Goal: Transaction & Acquisition: Purchase product/service

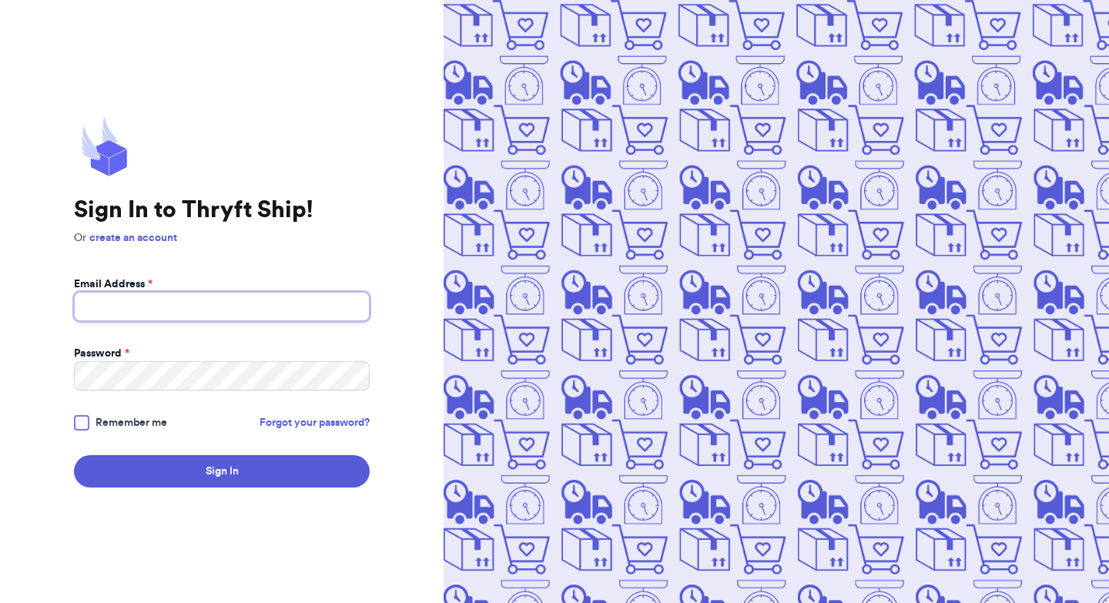
type input "[EMAIL_ADDRESS][DOMAIN_NAME]"
click at [85, 424] on div at bounding box center [81, 422] width 15 height 15
click at [0, 0] on input "Remember me" at bounding box center [0, 0] width 0 height 0
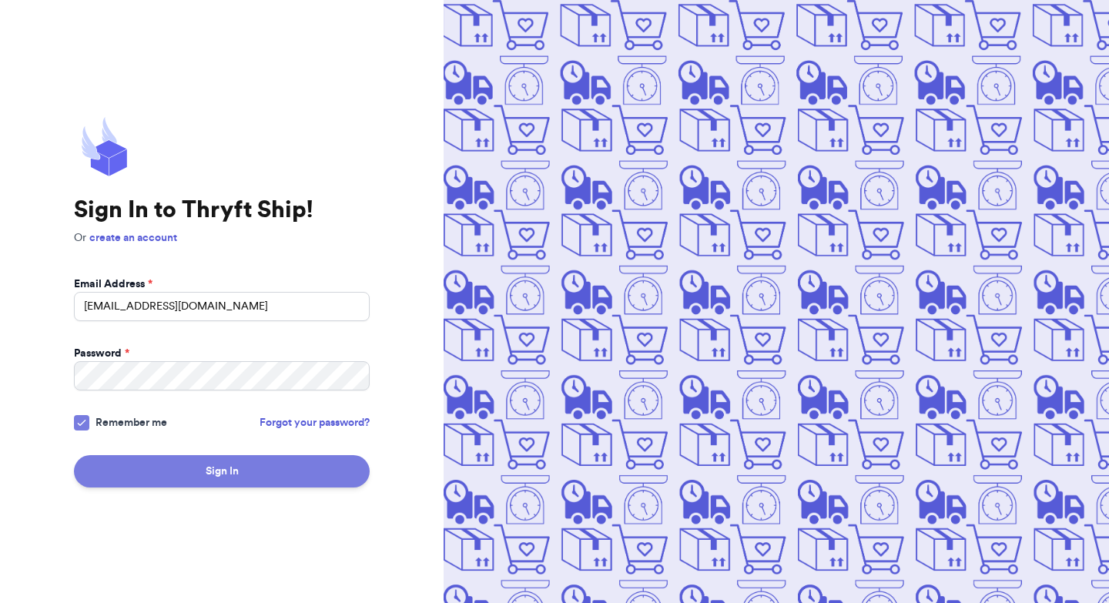
click at [179, 470] on button "Sign In" at bounding box center [222, 471] width 296 height 32
click at [156, 470] on button "Sign In" at bounding box center [222, 471] width 296 height 32
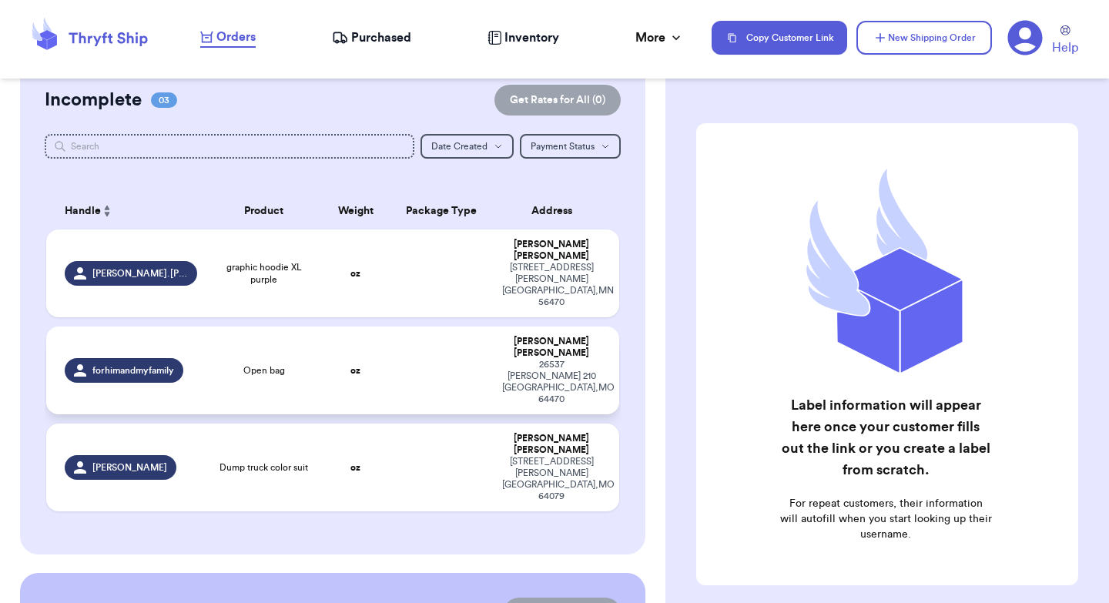
scroll to position [316, 0]
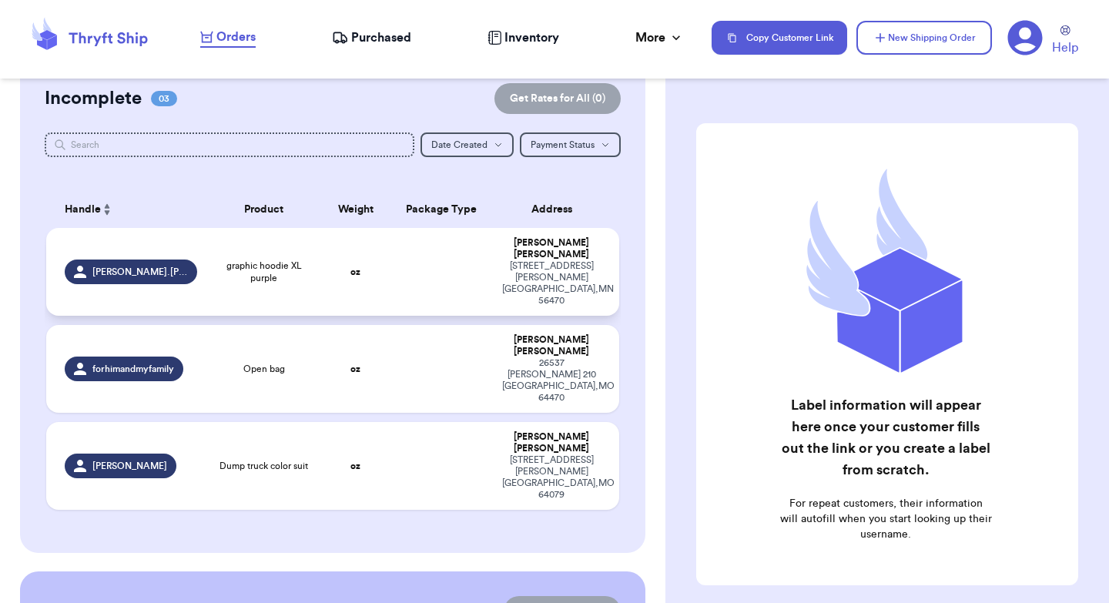
click at [420, 256] on td at bounding box center [441, 272] width 103 height 88
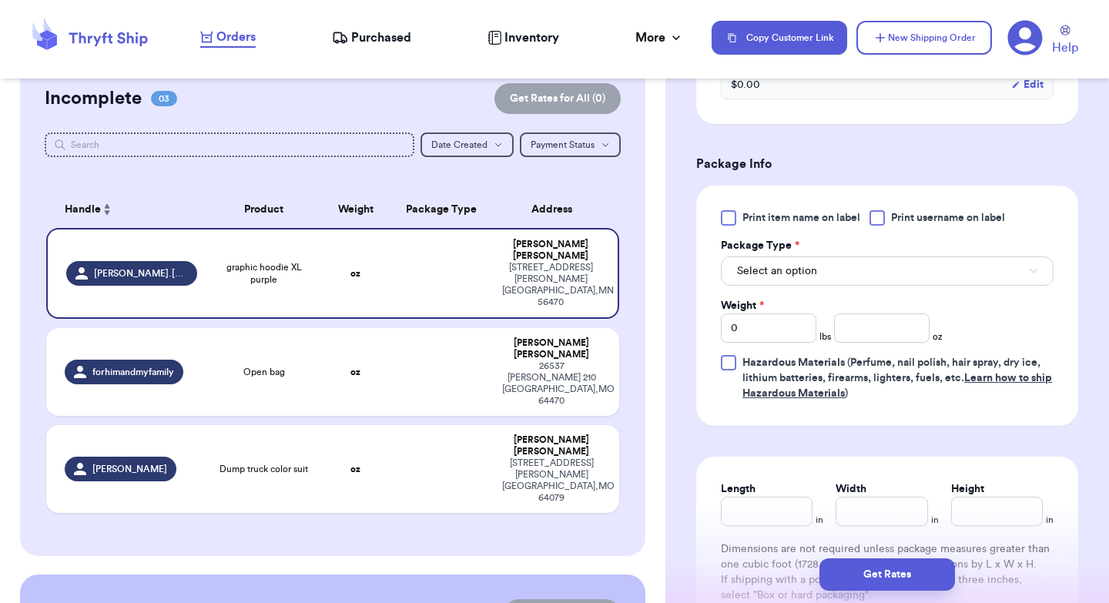
scroll to position [627, 0]
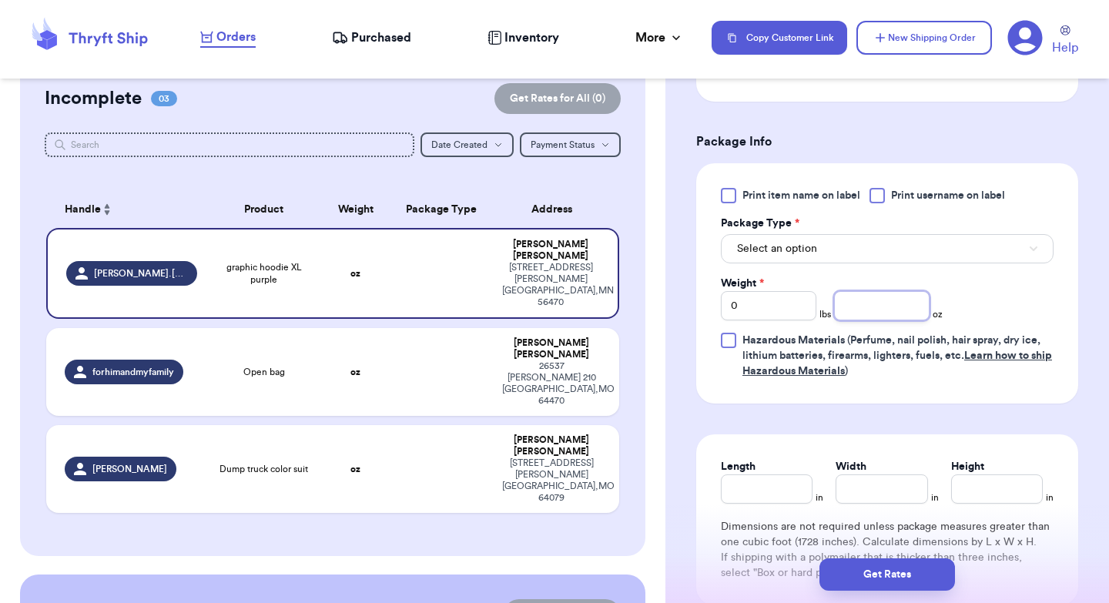
click at [856, 291] on input "number" at bounding box center [881, 305] width 95 height 29
type input "23"
click at [789, 241] on span "Select an option" at bounding box center [777, 248] width 80 height 15
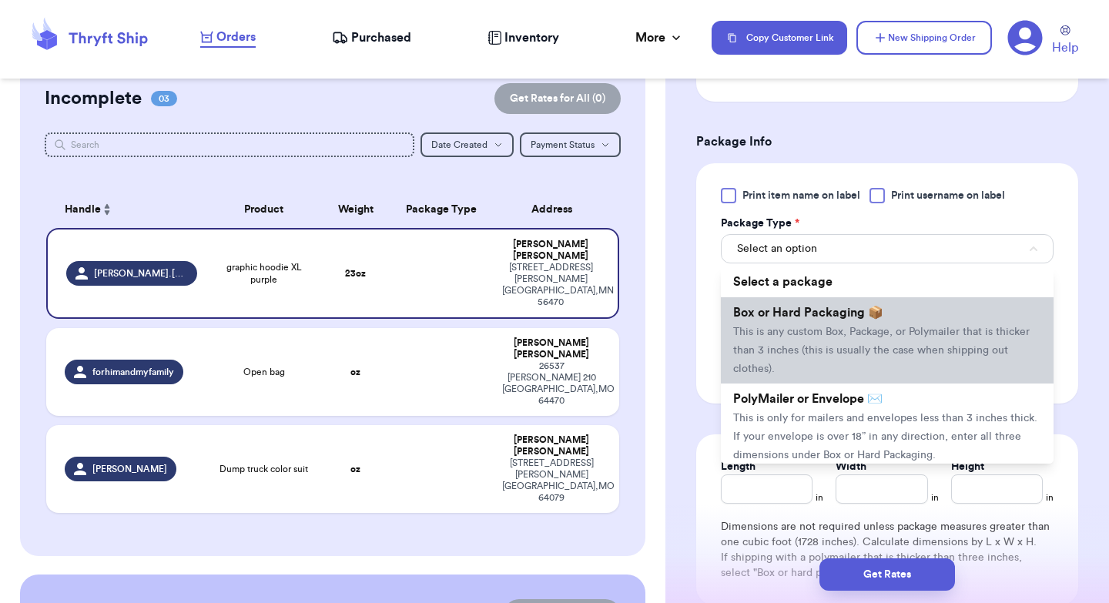
click at [782, 309] on li "Box or Hard Packaging 📦 This is any custom Box, Package, or Polymailer that is …" at bounding box center [887, 340] width 333 height 86
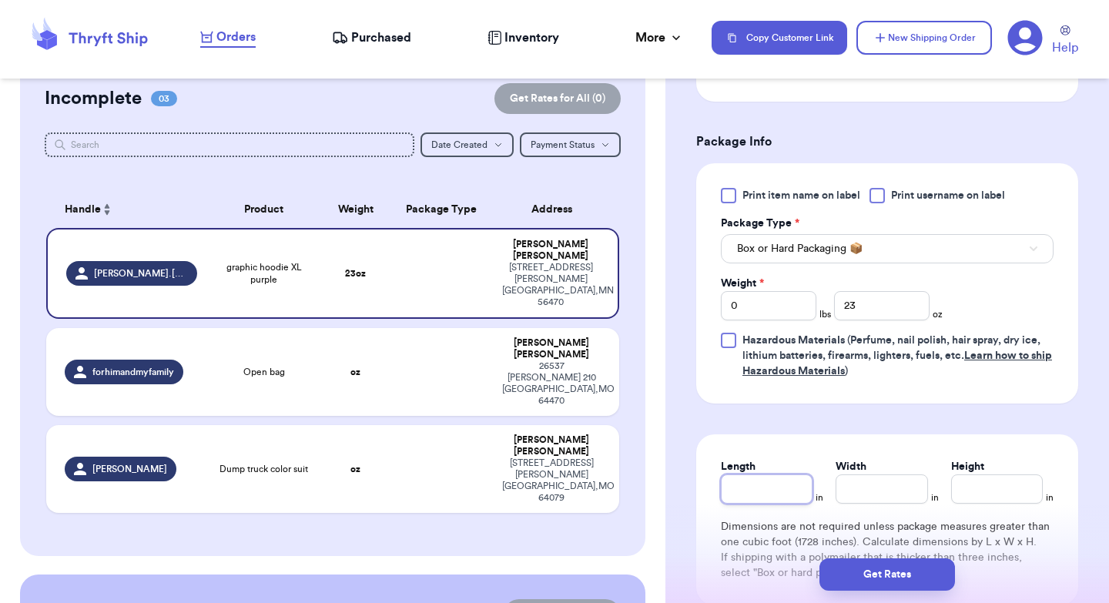
click at [768, 474] on input "Length" at bounding box center [767, 488] width 92 height 29
type input "13"
type input "10"
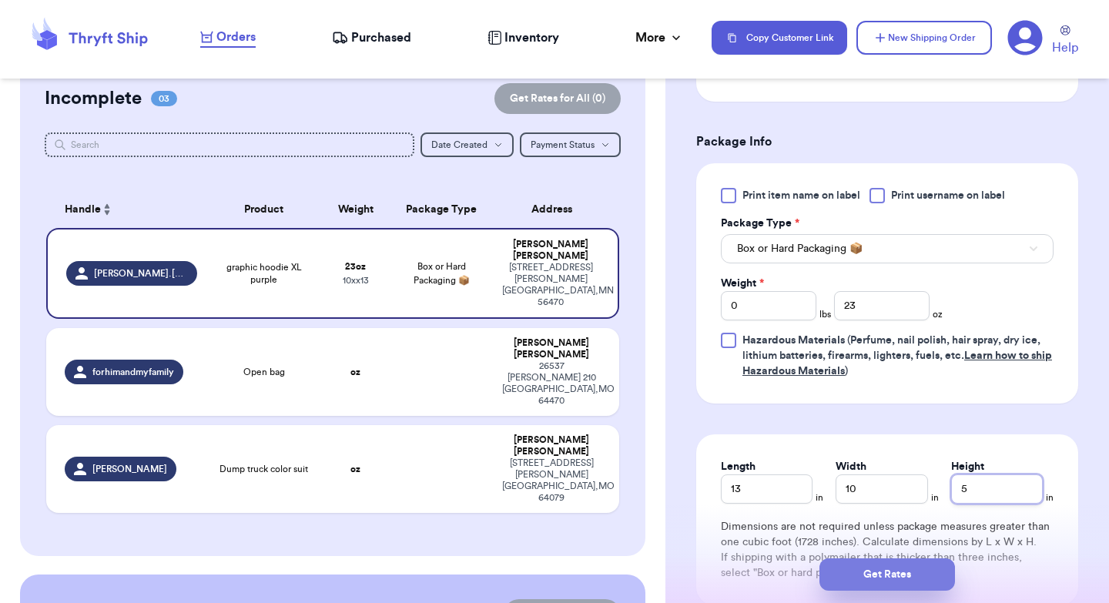
type input "5"
click at [873, 565] on button "Get Rates" at bounding box center [887, 574] width 136 height 32
type input "1"
type input "7"
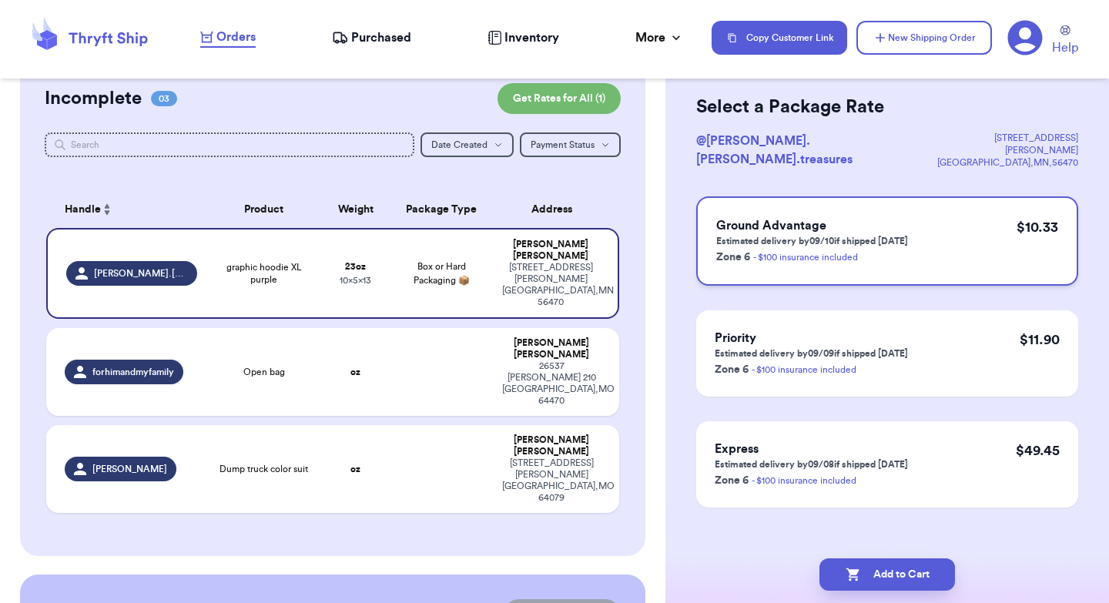
scroll to position [0, 0]
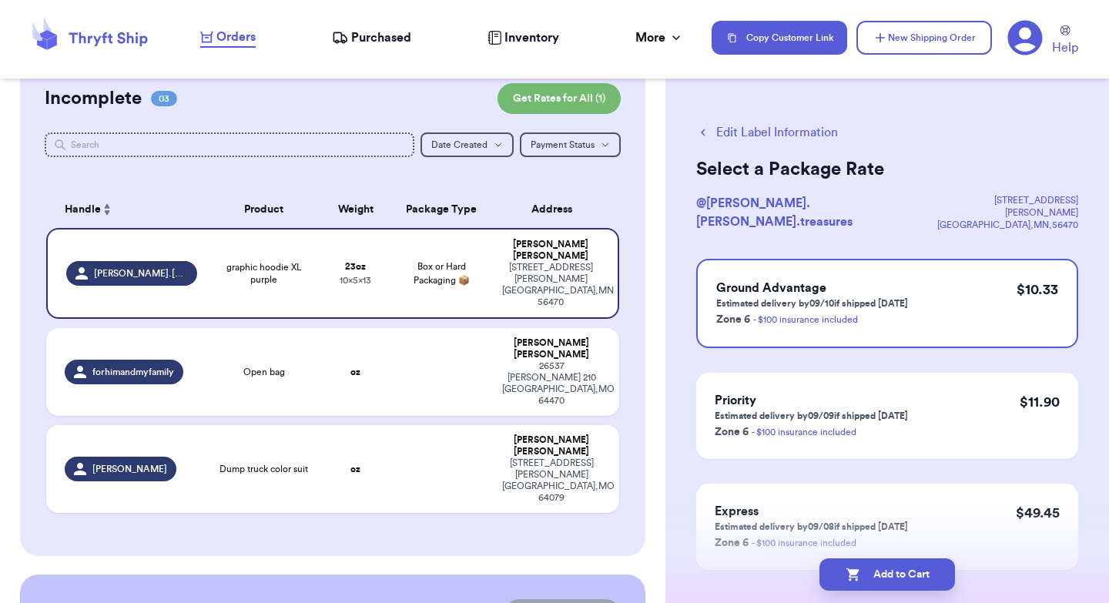
click at [742, 131] on button "Edit Label Information" at bounding box center [767, 132] width 142 height 18
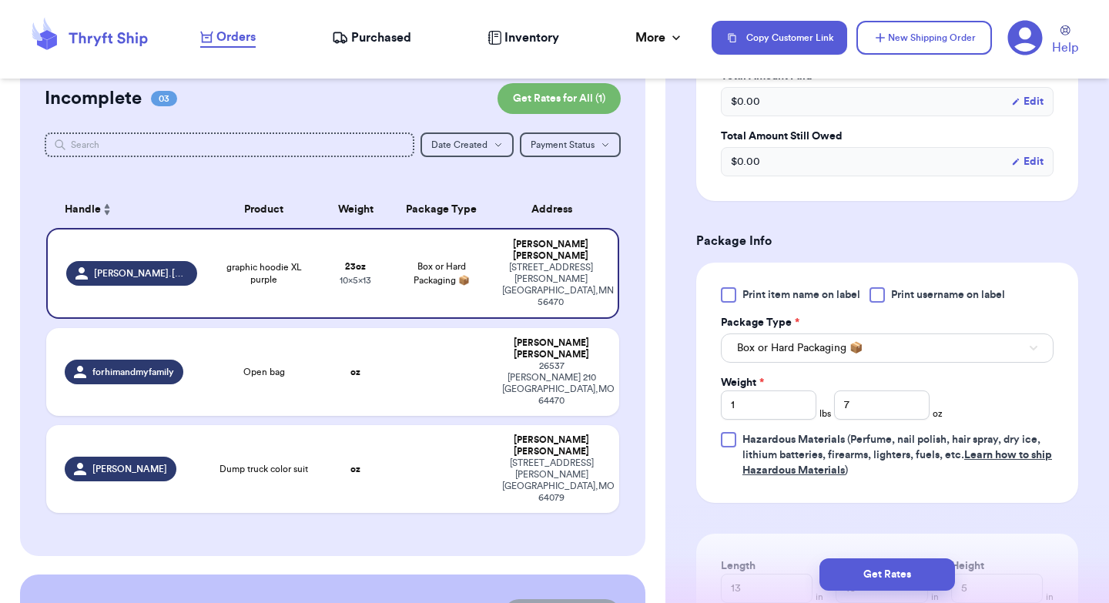
scroll to position [564, 0]
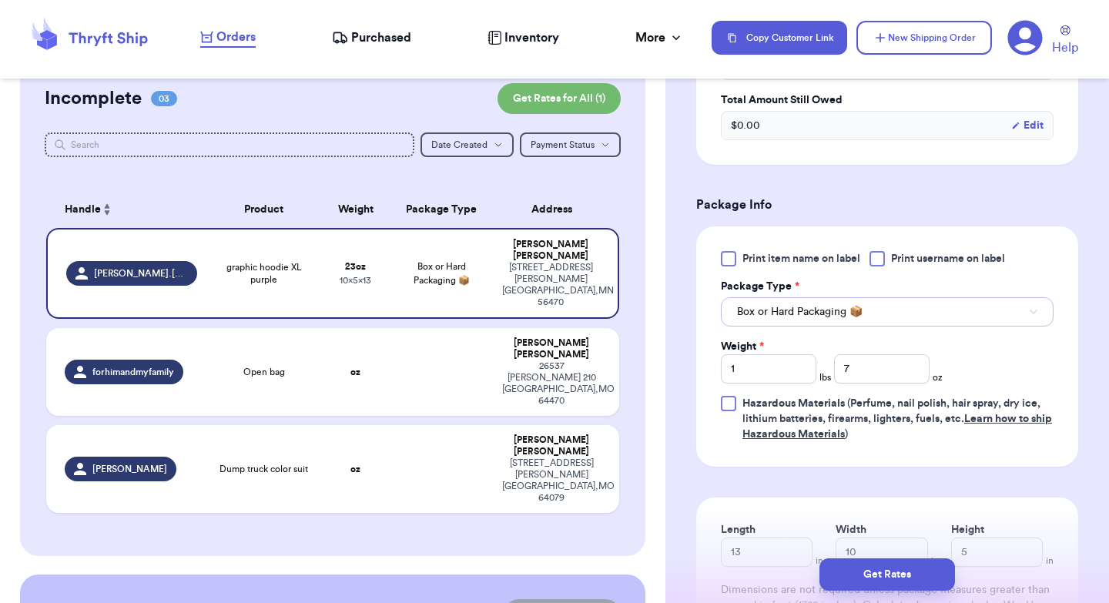
click at [961, 297] on button "Box or Hard Packaging 📦" at bounding box center [887, 311] width 333 height 29
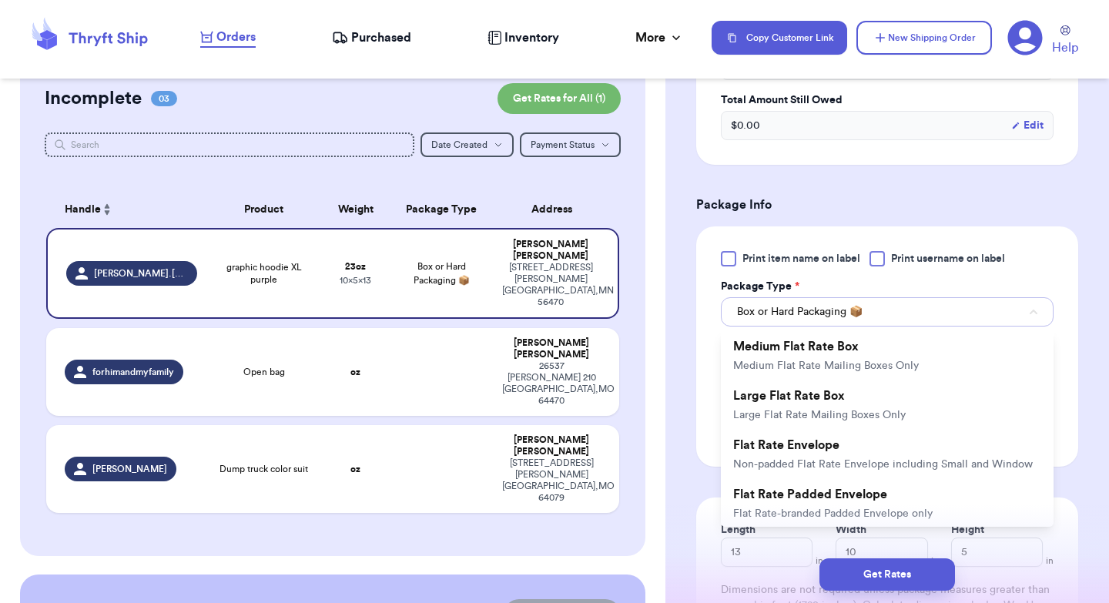
scroll to position [309, 0]
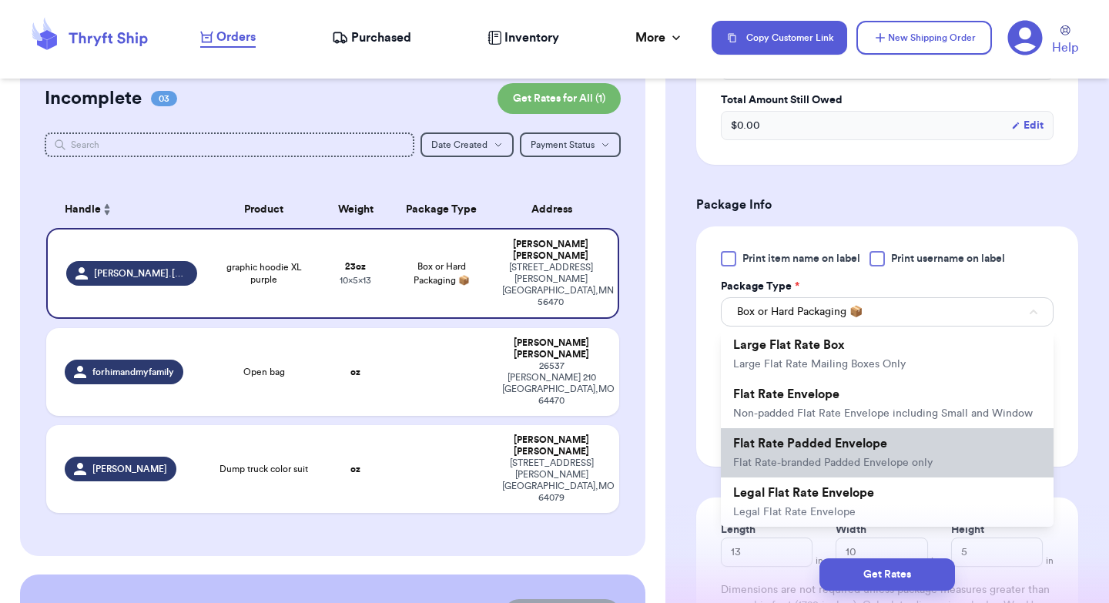
click at [879, 437] on span "Flat Rate Padded Envelope" at bounding box center [810, 443] width 154 height 12
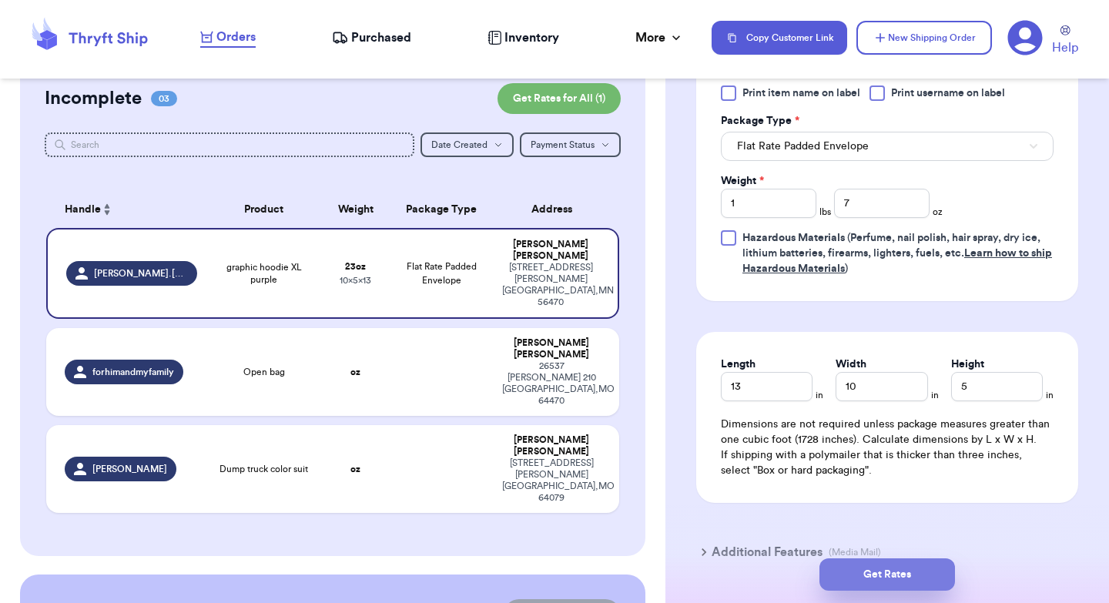
scroll to position [739, 0]
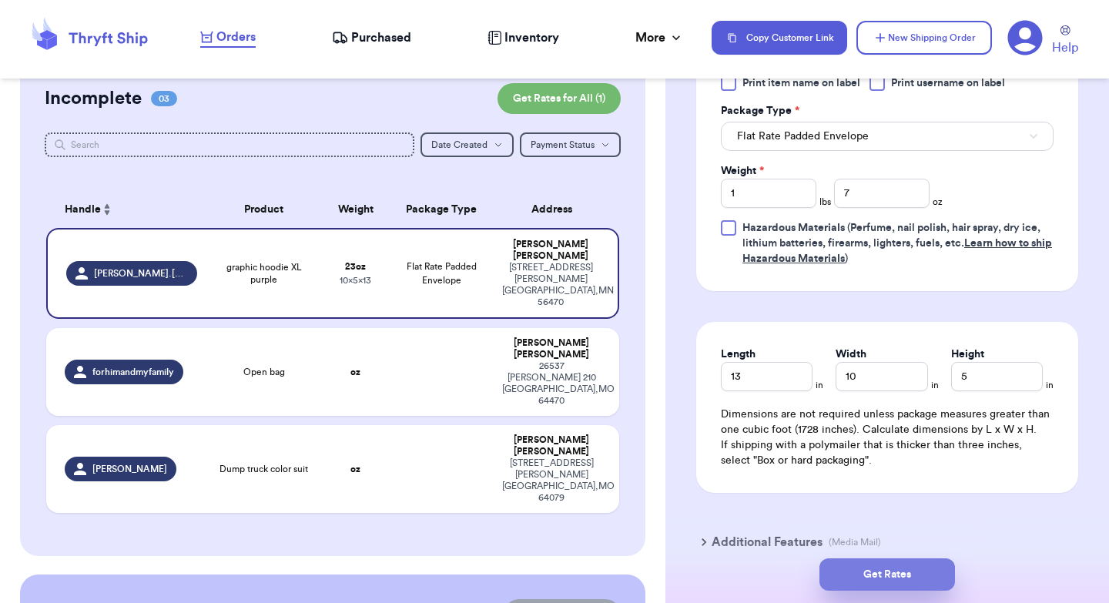
click at [883, 580] on button "Get Rates" at bounding box center [887, 574] width 136 height 32
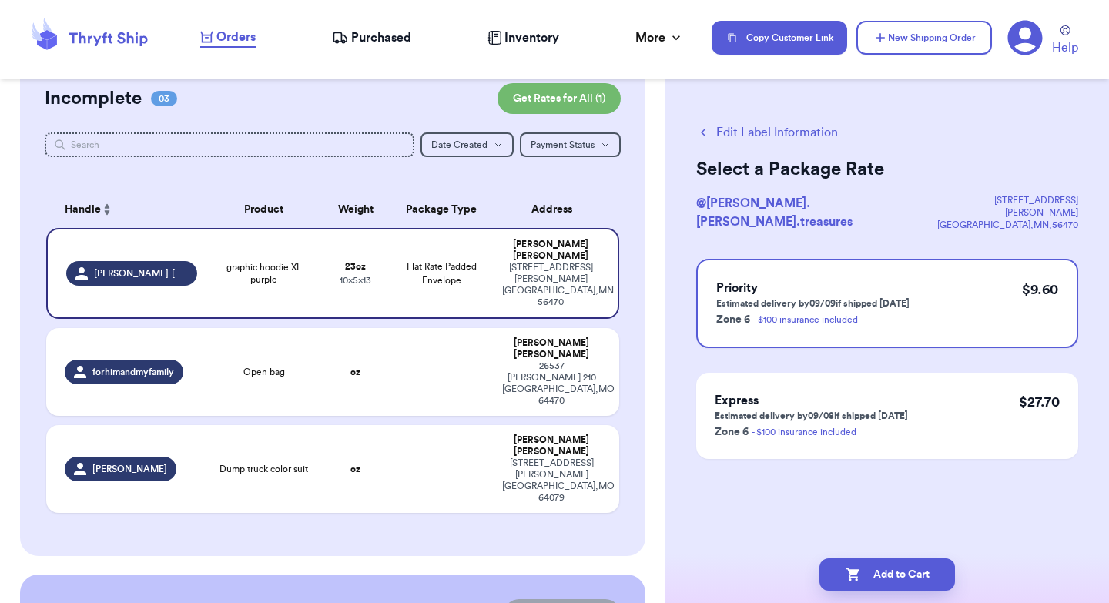
scroll to position [0, 0]
click at [898, 577] on button "Add to Cart" at bounding box center [887, 574] width 136 height 32
checkbox input "true"
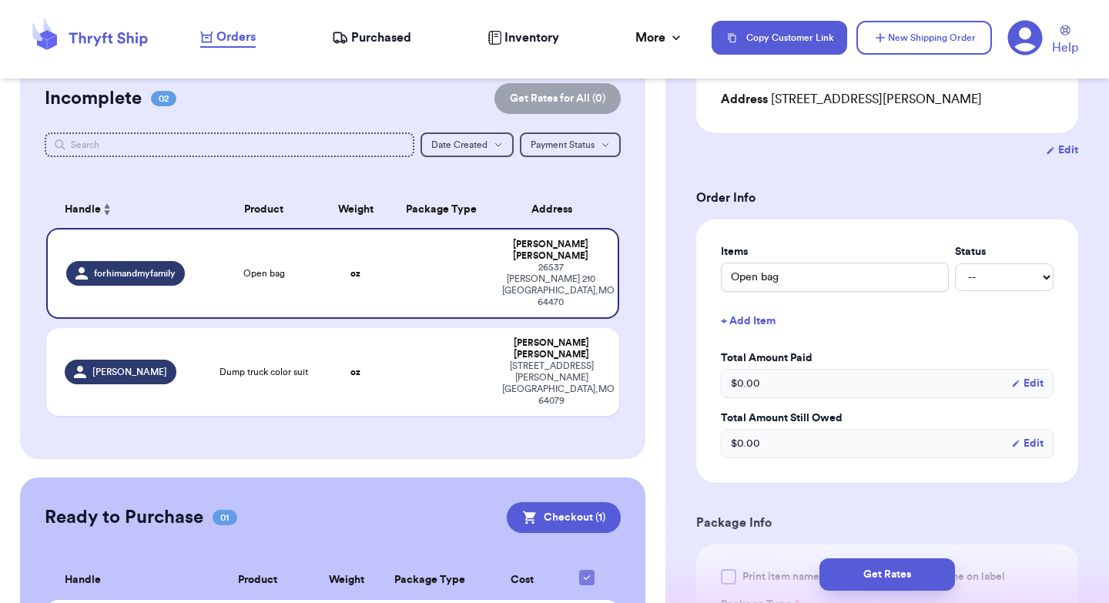
scroll to position [233, 0]
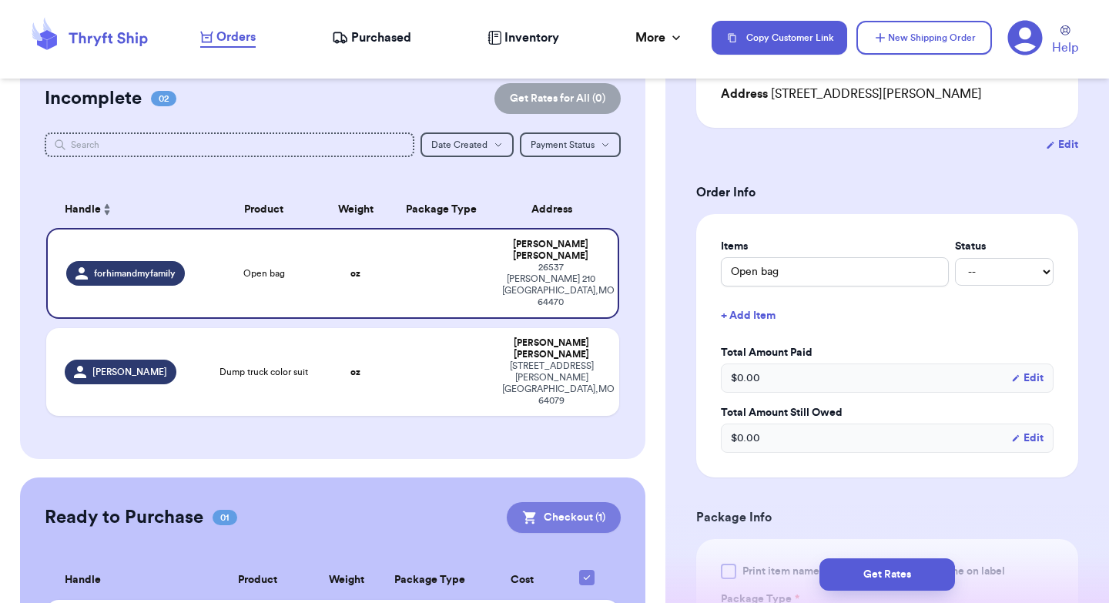
click at [556, 502] on button "Checkout ( 1 )" at bounding box center [564, 517] width 114 height 31
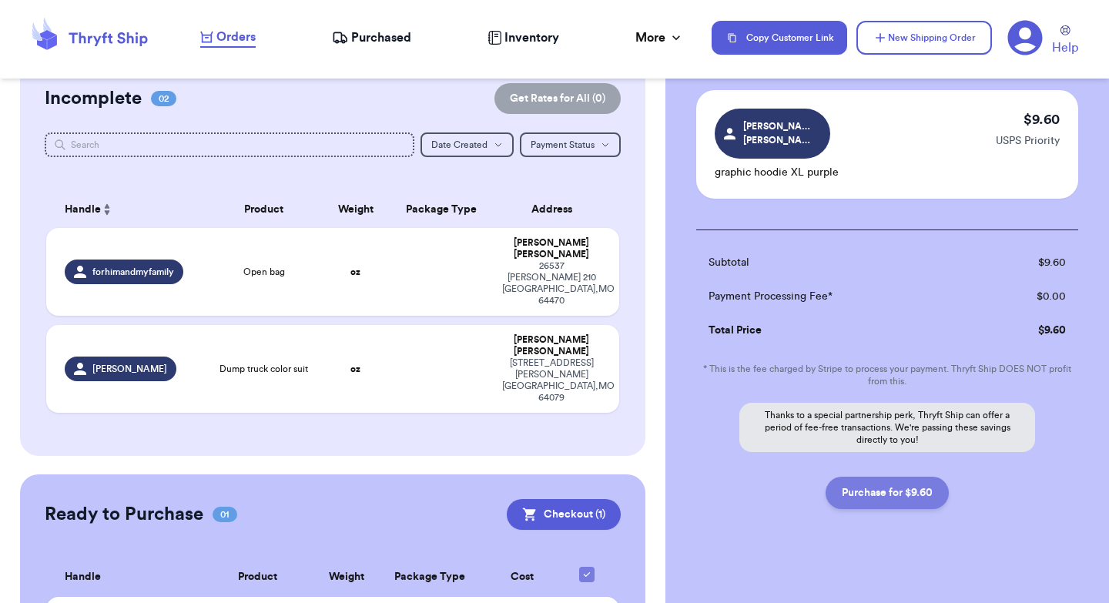
click at [889, 480] on button "Purchase for $9.60" at bounding box center [887, 493] width 123 height 32
checkbox input "true"
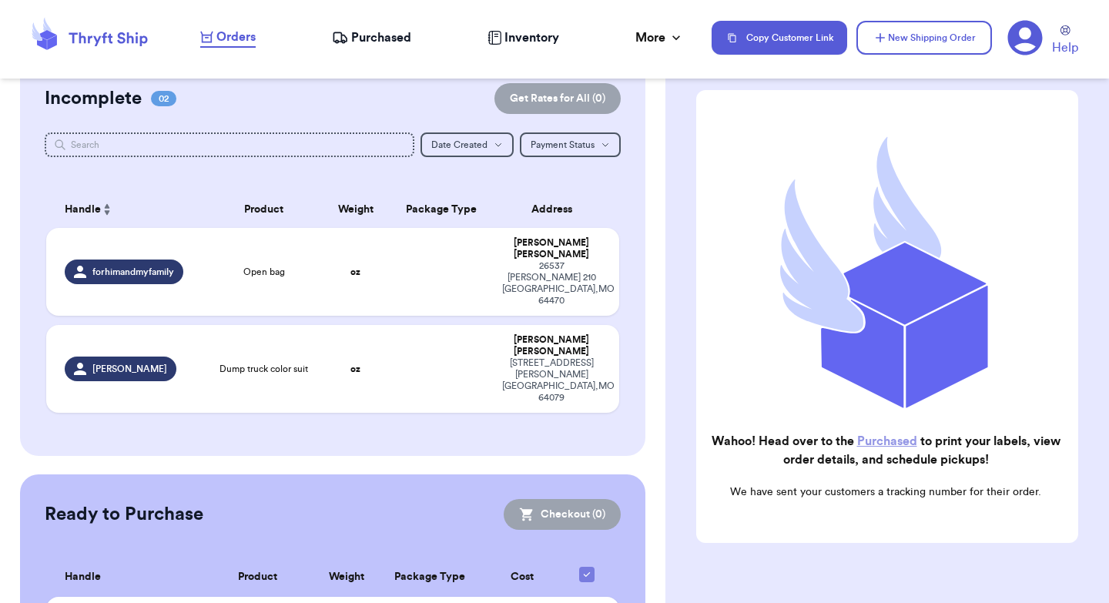
click at [362, 34] on span "Purchased" at bounding box center [381, 37] width 60 height 18
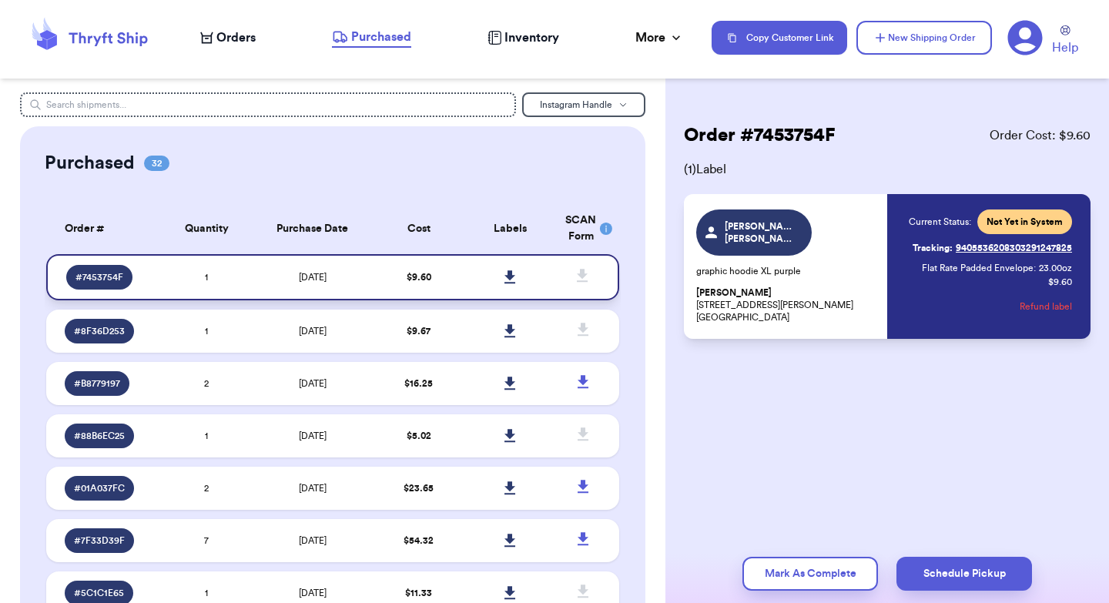
click at [507, 278] on icon at bounding box center [509, 276] width 11 height 13
